Goal: Navigation & Orientation: Find specific page/section

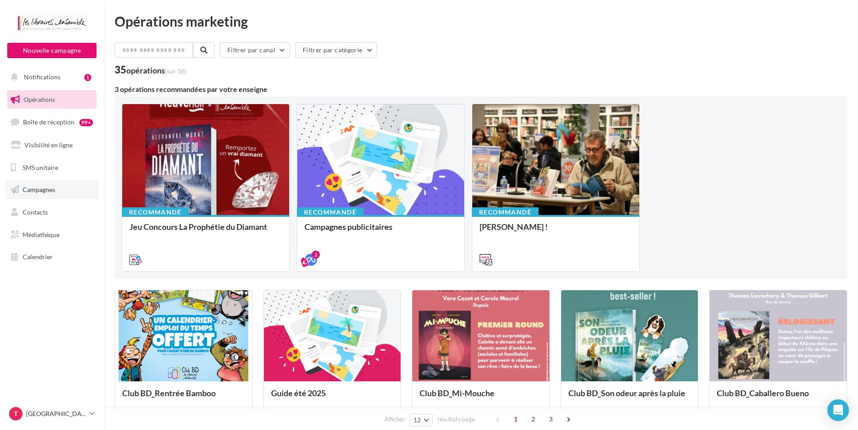
click at [43, 188] on span "Campagnes" at bounding box center [39, 190] width 32 height 8
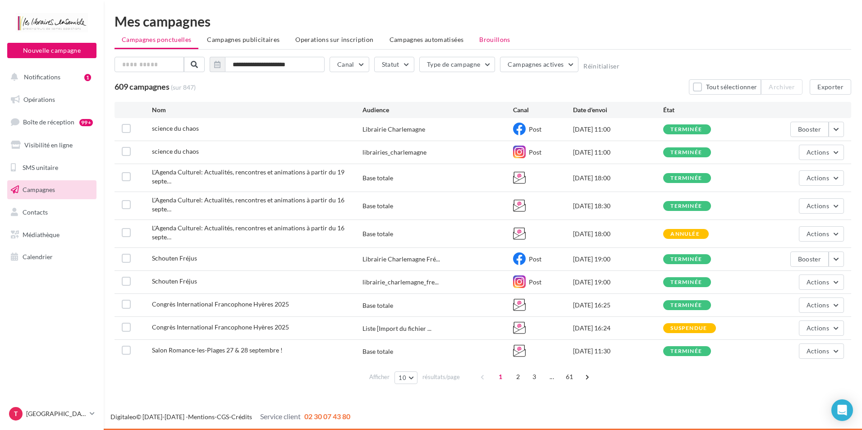
click at [496, 37] on span "Brouillons" at bounding box center [494, 40] width 31 height 8
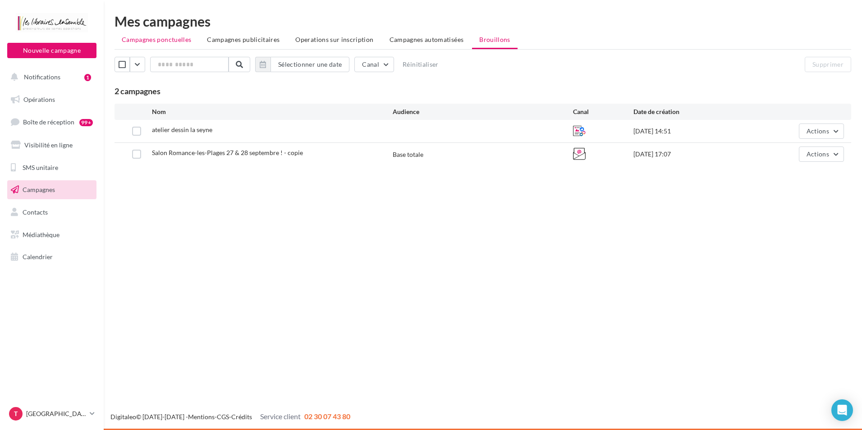
click at [144, 42] on span "Campagnes ponctuelles" at bounding box center [156, 40] width 69 height 8
